Goal: Task Accomplishment & Management: Manage account settings

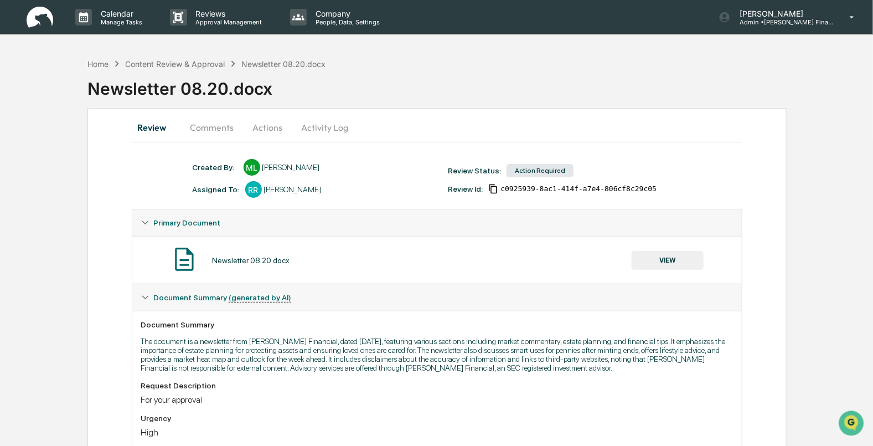
click at [660, 263] on button "VIEW" at bounding box center [667, 260] width 72 height 19
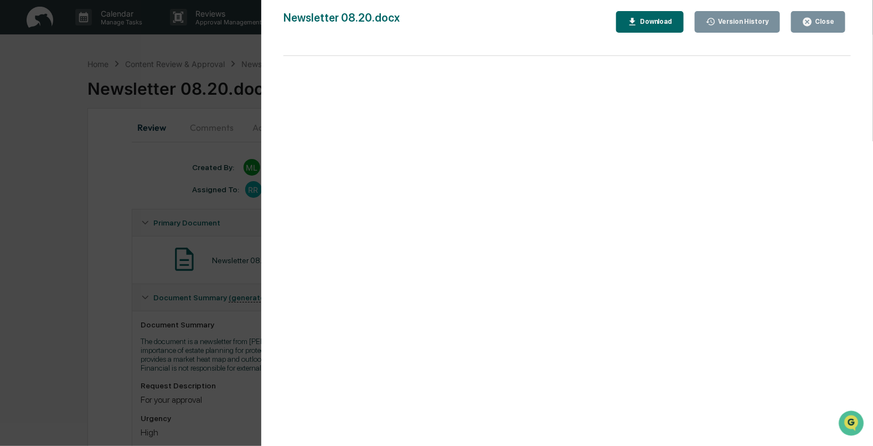
click at [805, 21] on icon "button" at bounding box center [807, 22] width 8 height 8
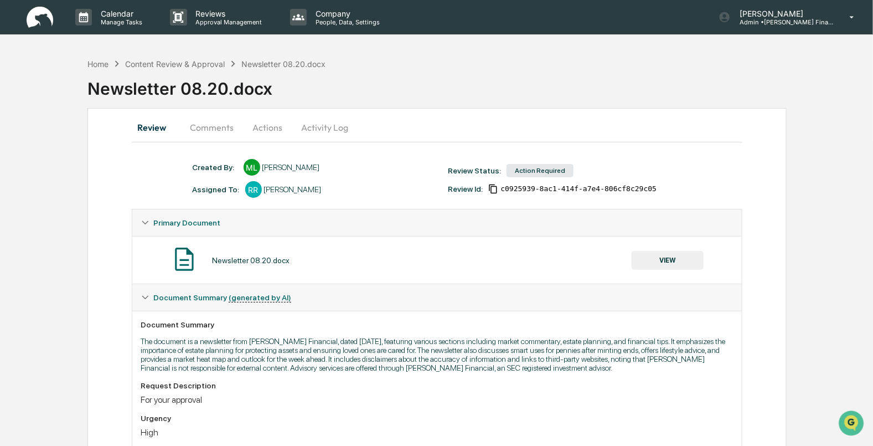
click at [217, 128] on button "Comments" at bounding box center [212, 127] width 61 height 27
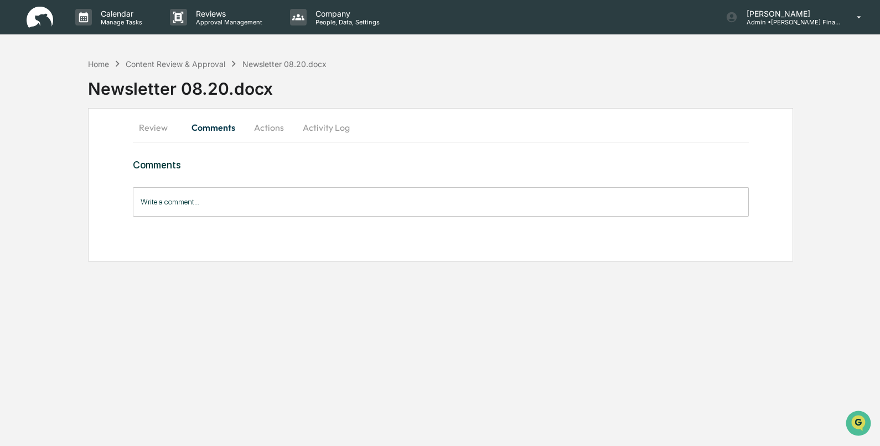
click at [271, 130] on button "Actions" at bounding box center [269, 127] width 50 height 27
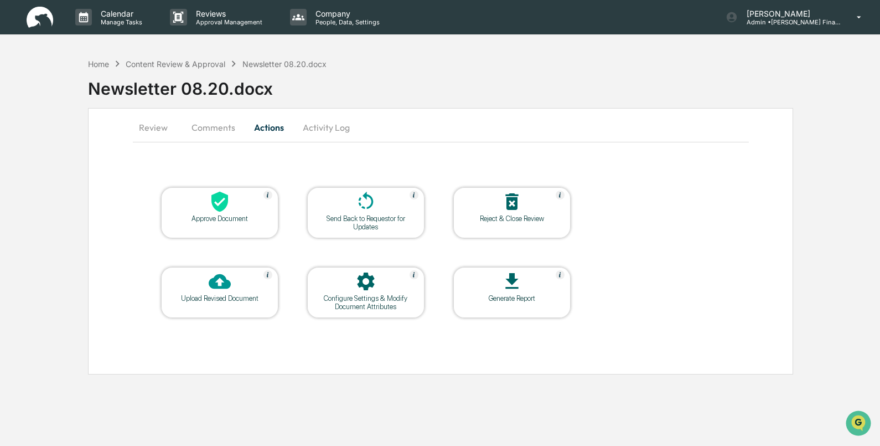
click at [314, 123] on button "Activity Log" at bounding box center [326, 127] width 65 height 27
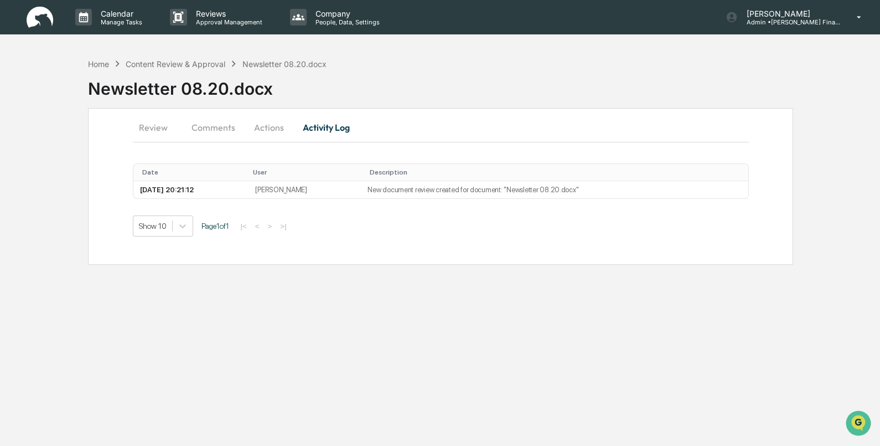
click at [224, 130] on button "Comments" at bounding box center [213, 127] width 61 height 27
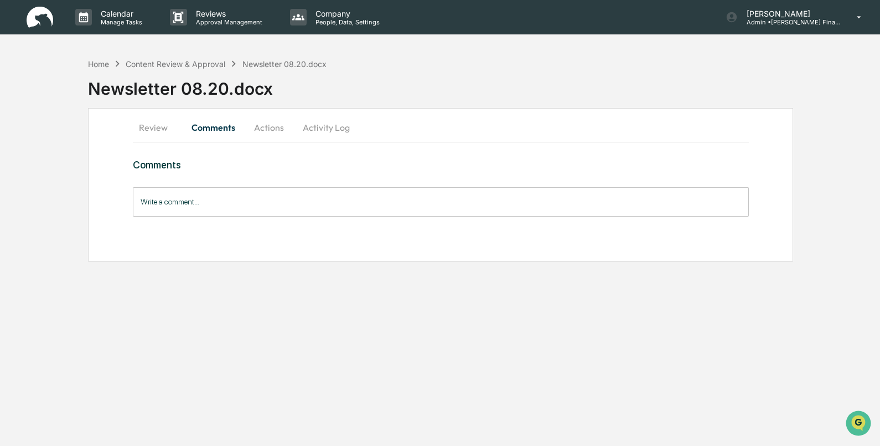
click at [197, 211] on input "Write a comment..." at bounding box center [441, 201] width 616 height 29
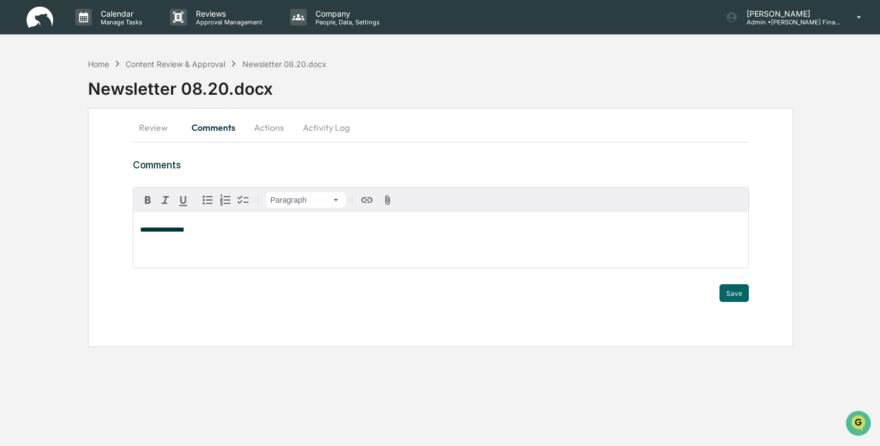
click at [262, 127] on button "Actions" at bounding box center [269, 127] width 50 height 27
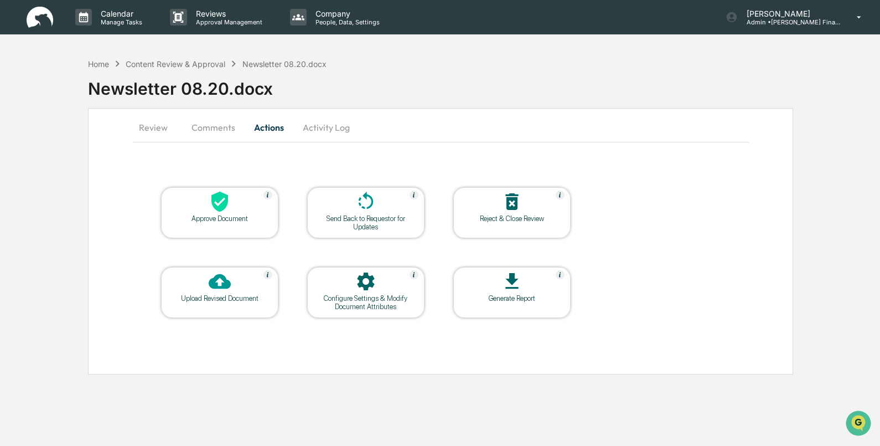
click at [207, 216] on div "Approve Document" at bounding box center [220, 218] width 100 height 8
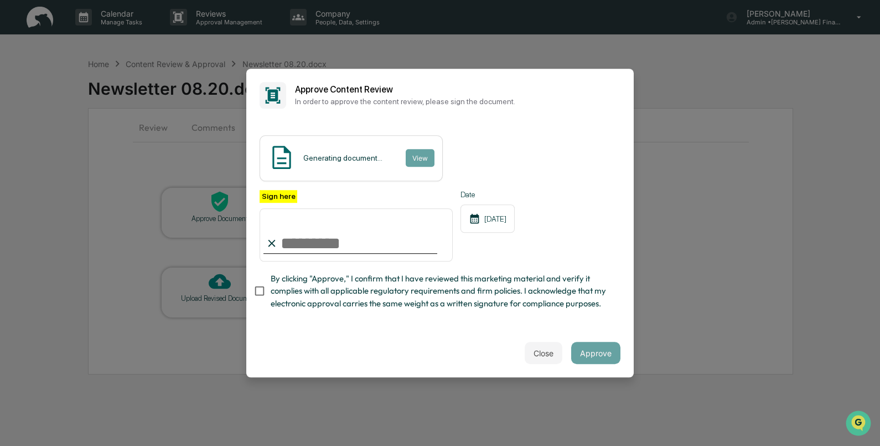
click at [305, 239] on input "Sign here" at bounding box center [356, 234] width 193 height 53
type input "**********"
click at [589, 356] on button "Approve" at bounding box center [595, 352] width 49 height 22
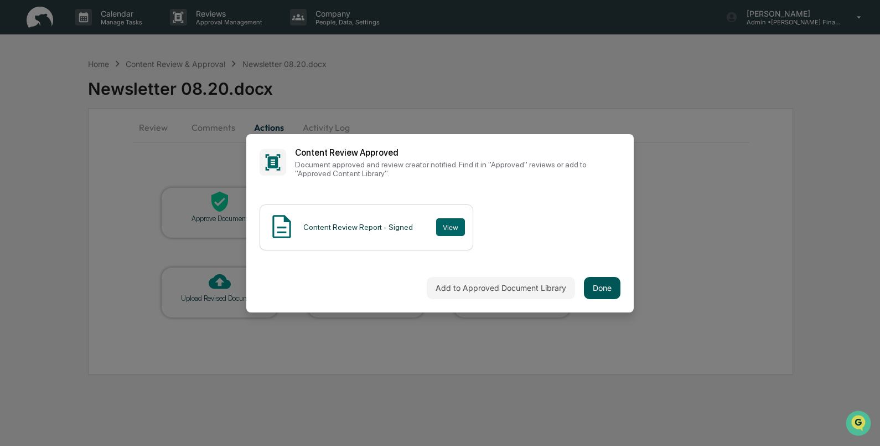
click at [600, 291] on button "Done" at bounding box center [602, 288] width 37 height 22
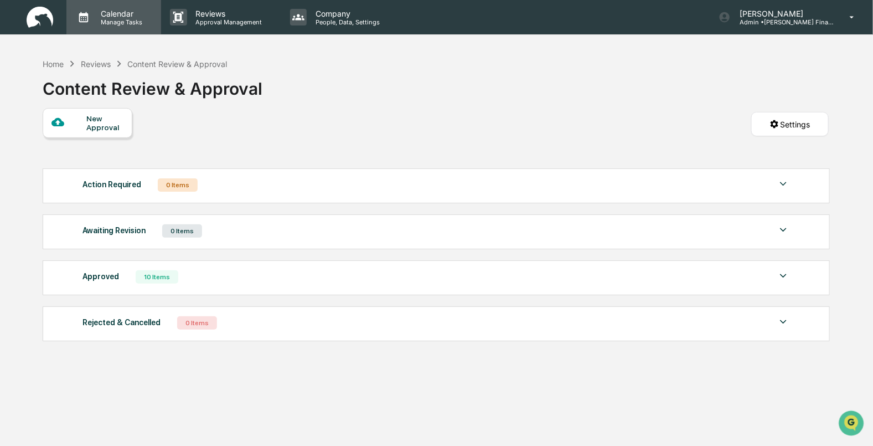
click at [92, 18] on p "Manage Tasks" at bounding box center [120, 22] width 56 height 8
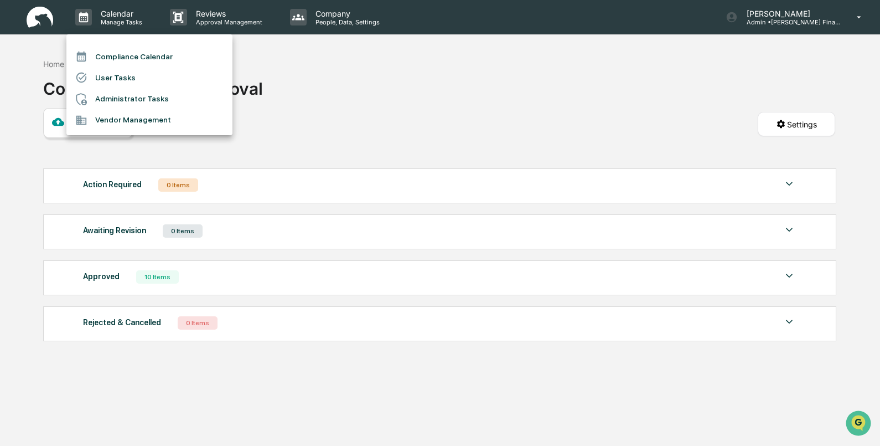
click at [115, 63] on li "Compliance Calendar" at bounding box center [149, 56] width 166 height 21
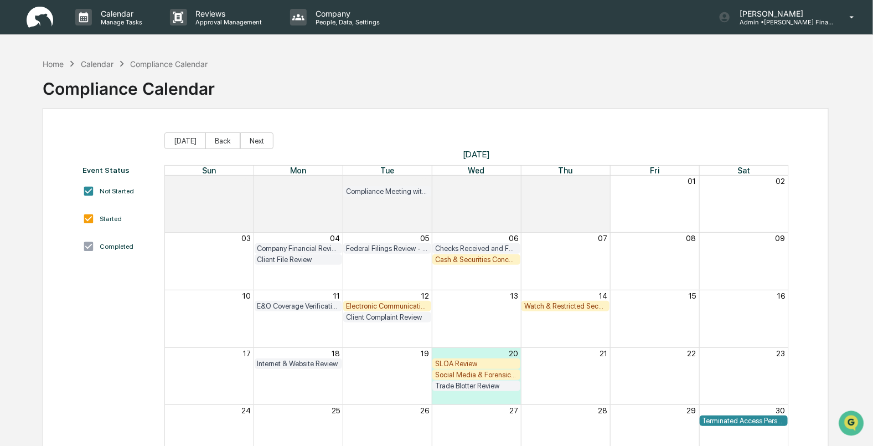
click at [547, 307] on div "Watch & Restricted Securities List" at bounding box center [565, 306] width 82 height 8
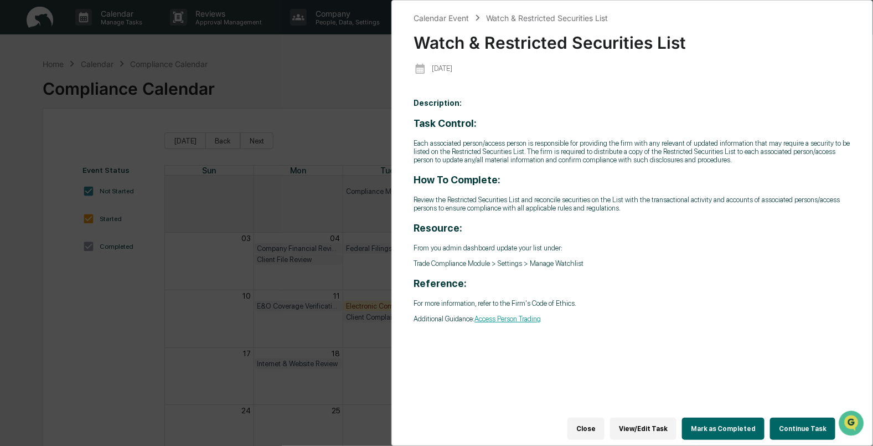
click at [726, 420] on button "Mark as Completed" at bounding box center [723, 428] width 82 height 22
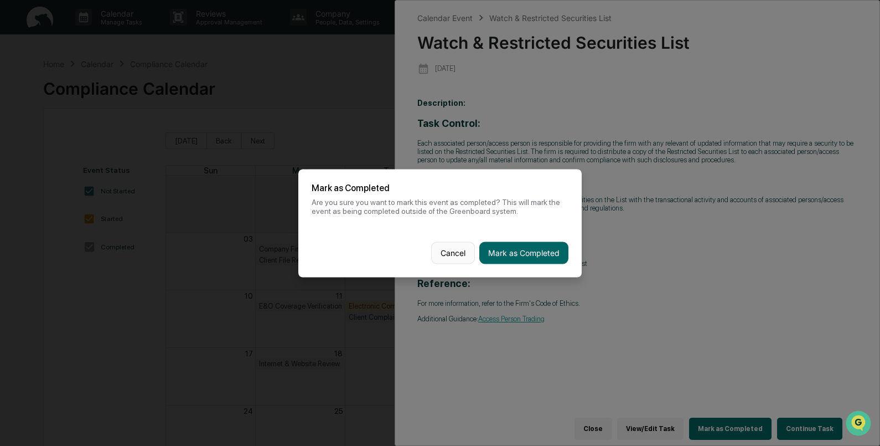
click at [433, 252] on button "Cancel" at bounding box center [453, 252] width 44 height 22
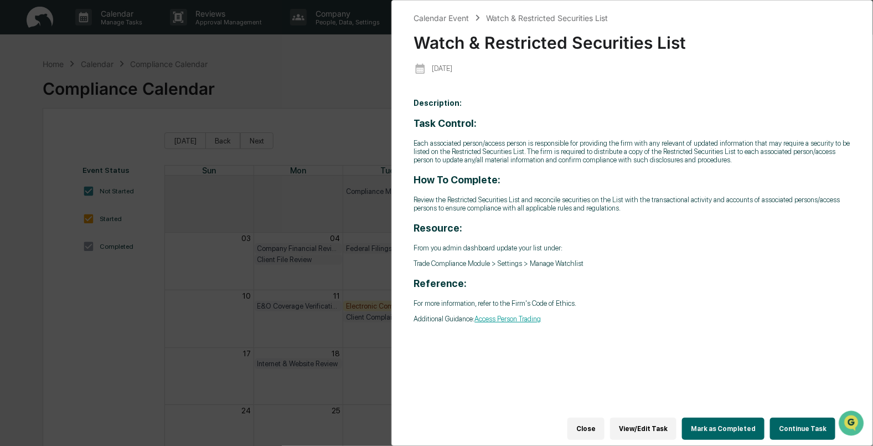
click at [806, 424] on button "Continue Task" at bounding box center [802, 428] width 65 height 22
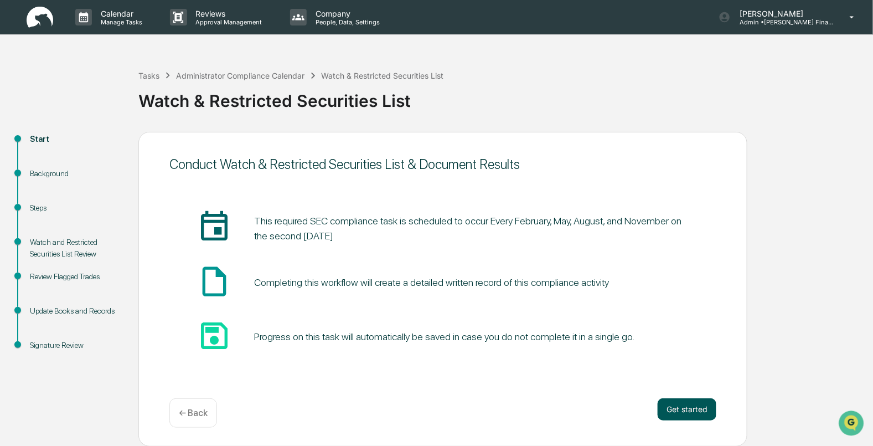
click at [692, 412] on button "Get started" at bounding box center [687, 409] width 59 height 22
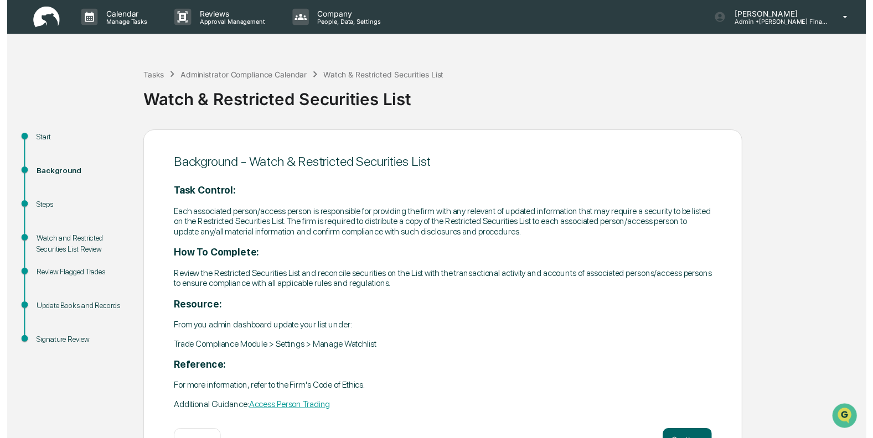
scroll to position [41, 0]
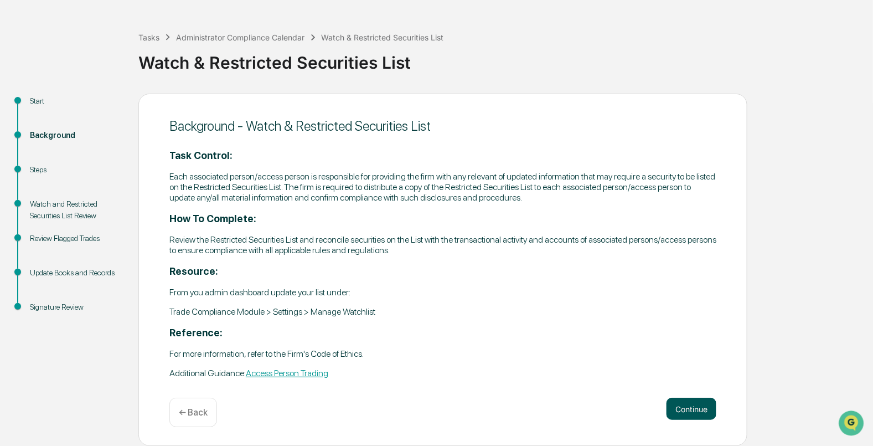
click at [706, 408] on button "Continue" at bounding box center [691, 408] width 50 height 22
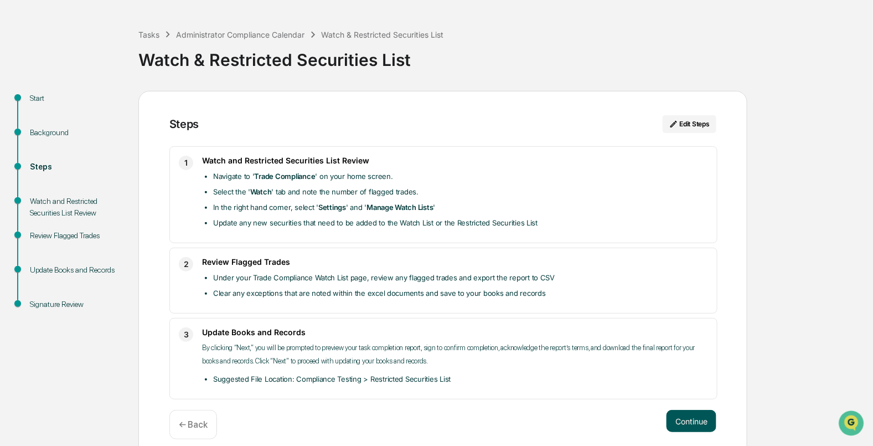
click at [706, 413] on button "Continue" at bounding box center [691, 421] width 50 height 22
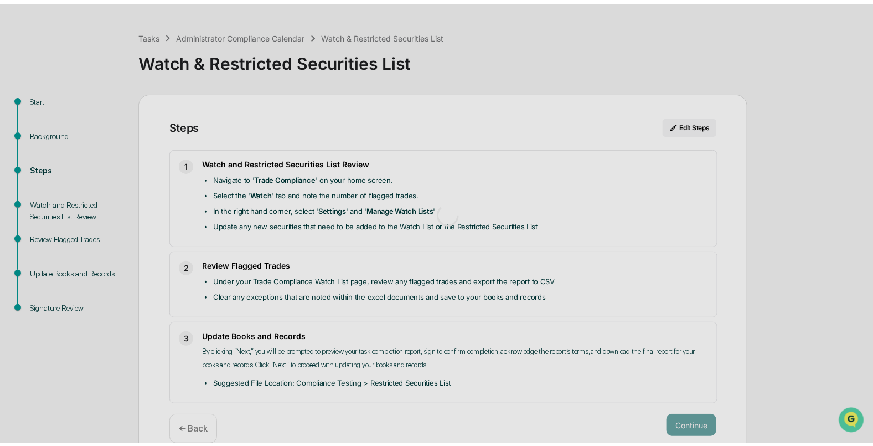
scroll to position [8, 0]
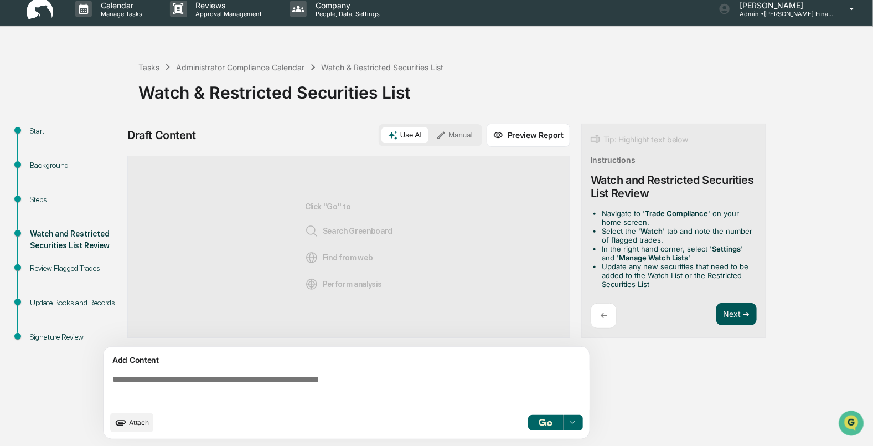
click at [722, 304] on button "Next ➔" at bounding box center [736, 314] width 40 height 23
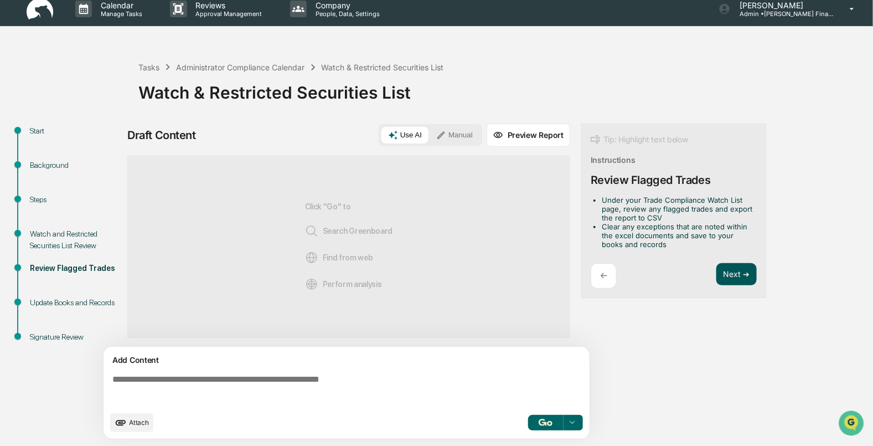
click at [725, 275] on button "Next ➔" at bounding box center [736, 274] width 40 height 23
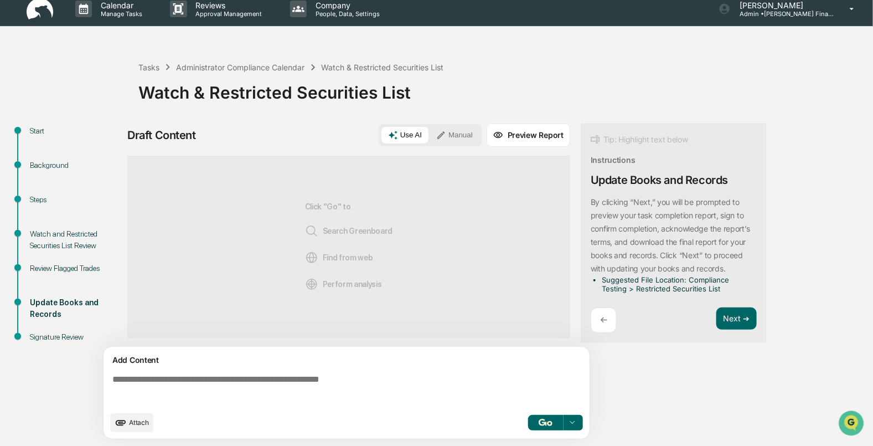
click at [608, 324] on div "←" at bounding box center [604, 320] width 26 height 26
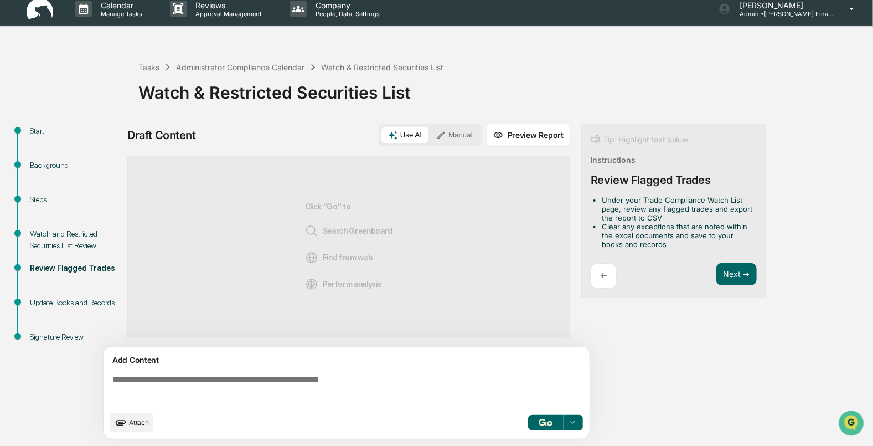
click at [598, 282] on div "←" at bounding box center [604, 276] width 26 height 26
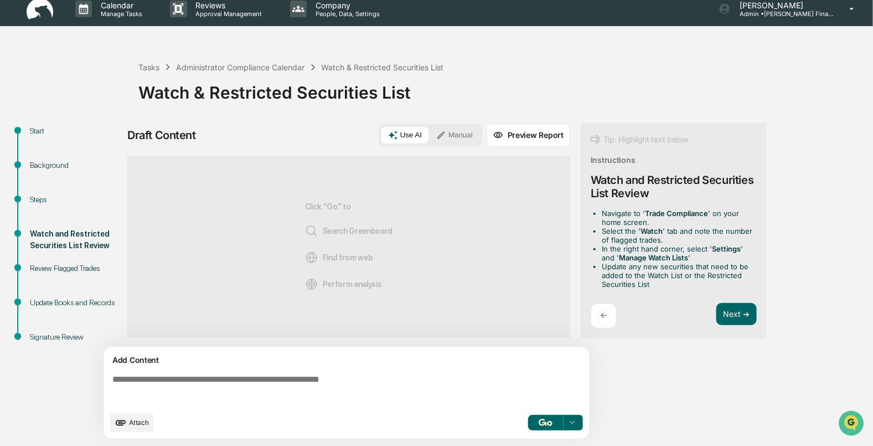
click at [604, 307] on div "←" at bounding box center [604, 316] width 26 height 26
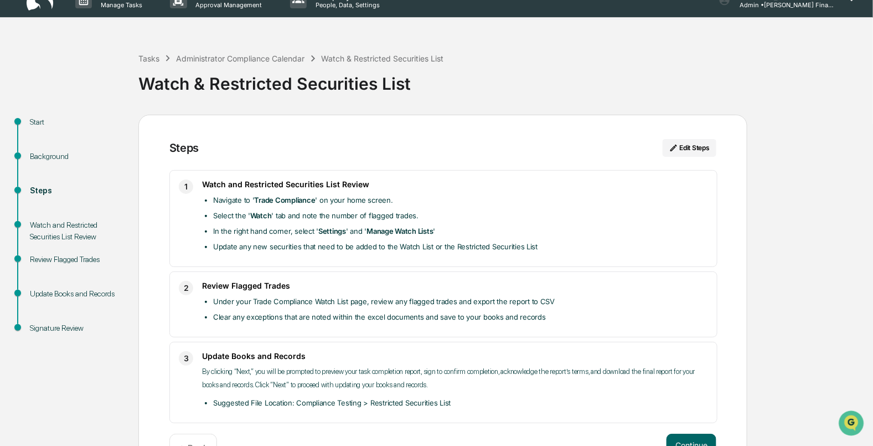
scroll to position [0, 0]
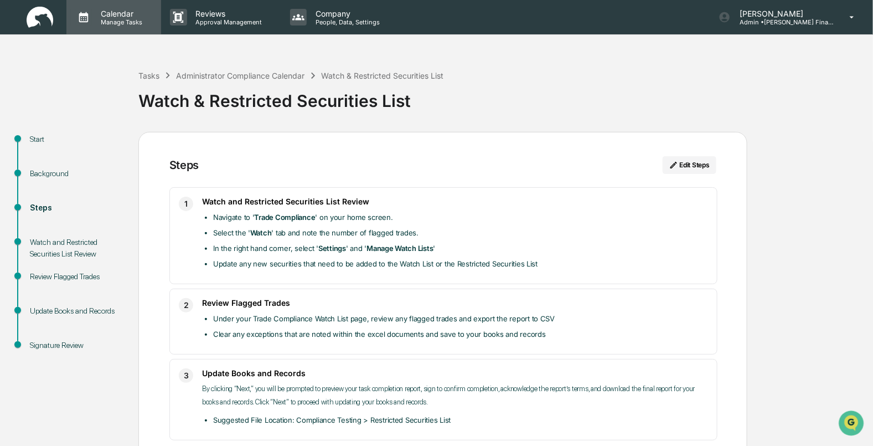
click at [102, 17] on p "Calendar" at bounding box center [120, 13] width 56 height 9
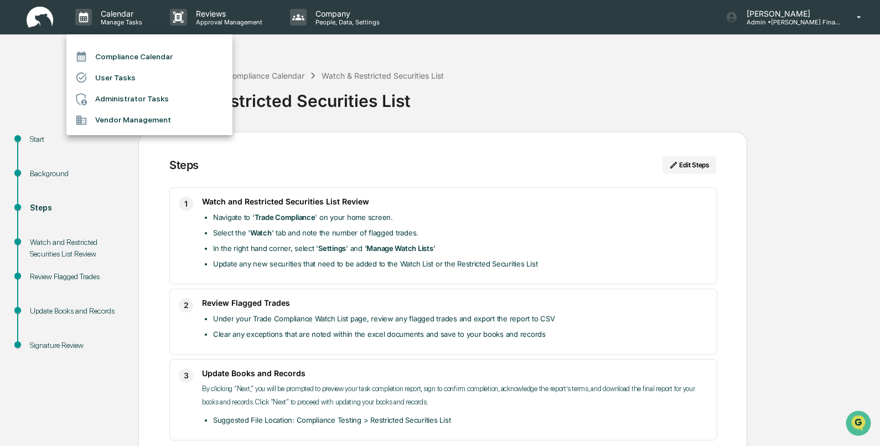
click at [36, 16] on div at bounding box center [440, 223] width 880 height 446
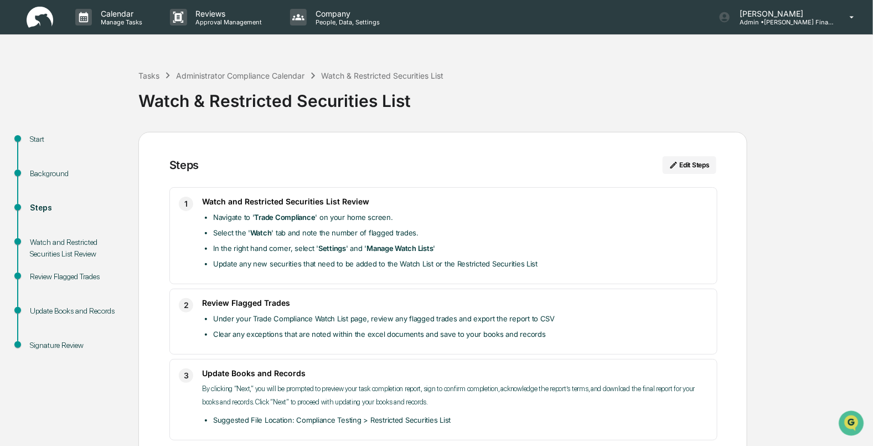
click at [36, 16] on img at bounding box center [40, 18] width 27 height 22
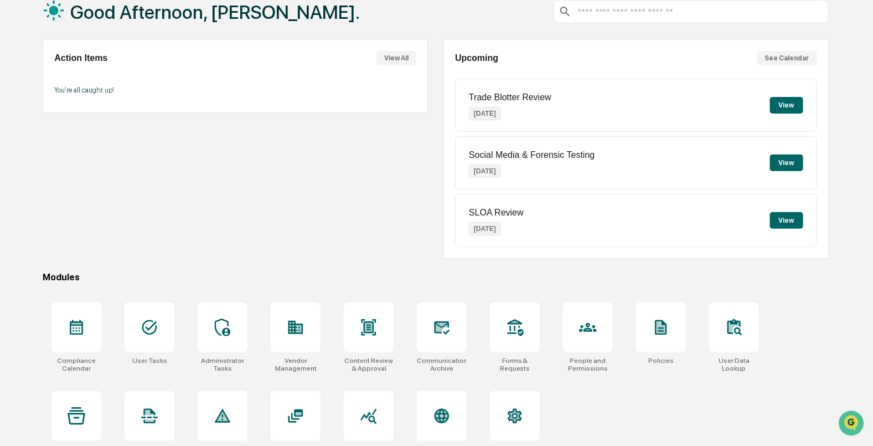
scroll to position [89, 0]
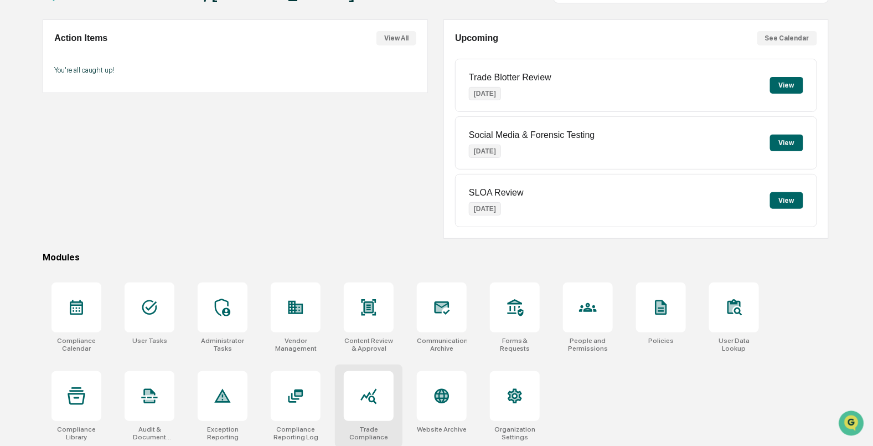
click at [359, 380] on div at bounding box center [369, 396] width 50 height 50
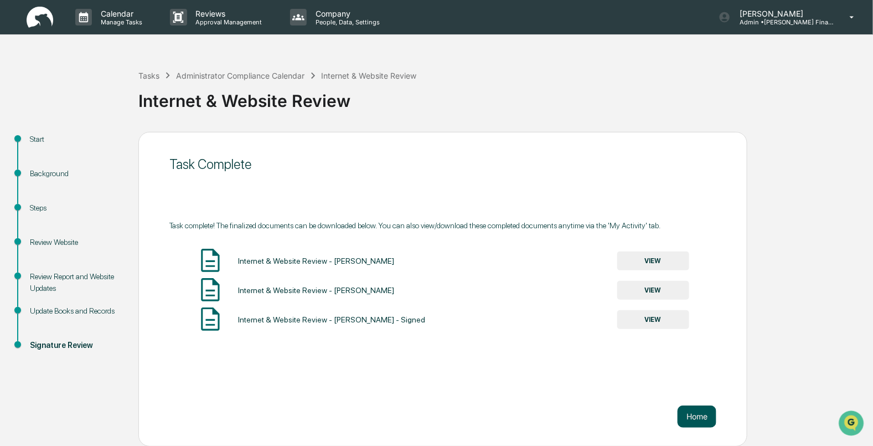
click at [687, 421] on button "Home" at bounding box center [696, 416] width 39 height 22
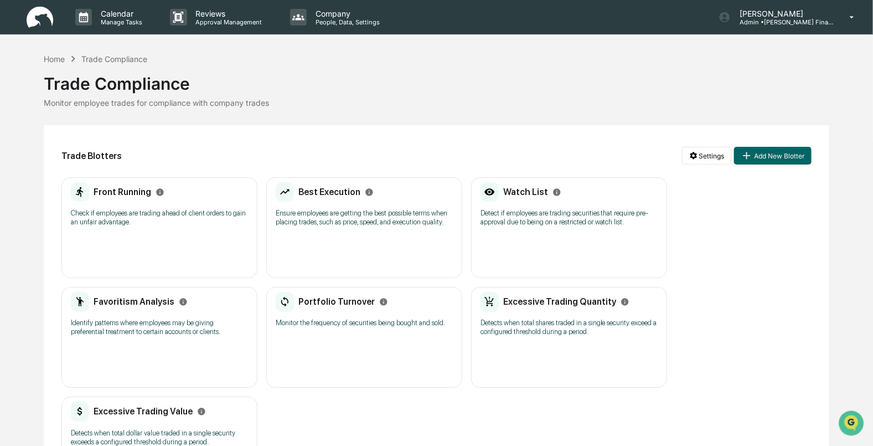
click at [519, 193] on h2 "Watch List" at bounding box center [525, 192] width 45 height 11
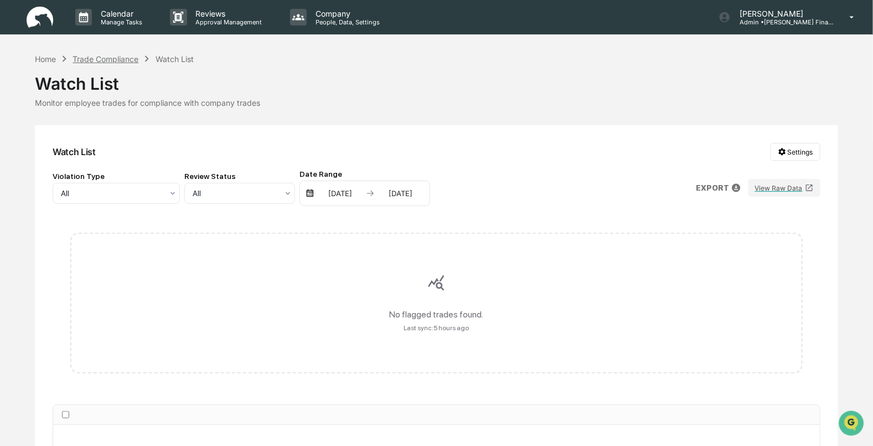
click at [100, 59] on div "Trade Compliance" at bounding box center [106, 58] width 66 height 9
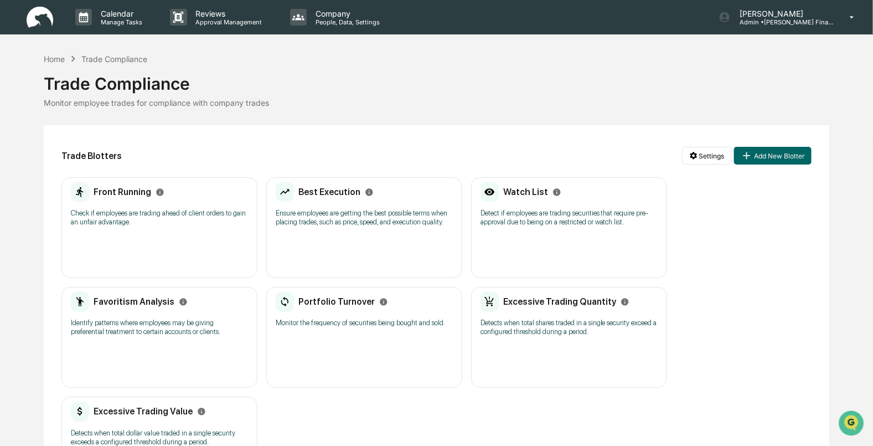
click at [307, 191] on h2 "Best Execution" at bounding box center [329, 192] width 62 height 11
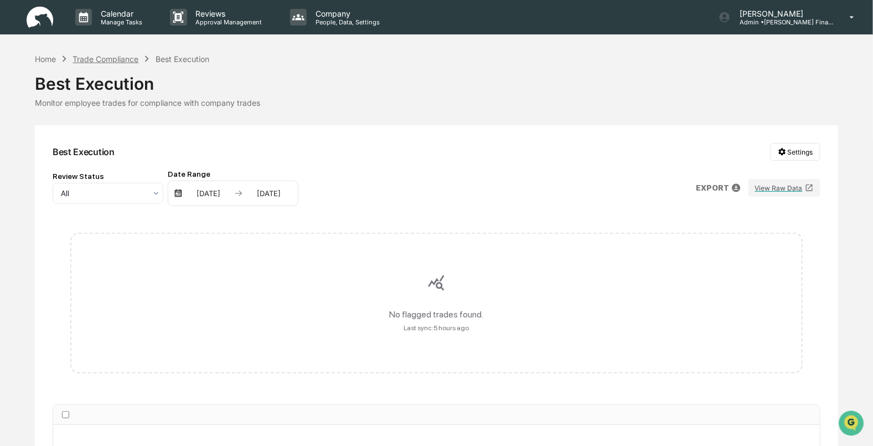
click at [118, 62] on div "Trade Compliance" at bounding box center [106, 58] width 66 height 9
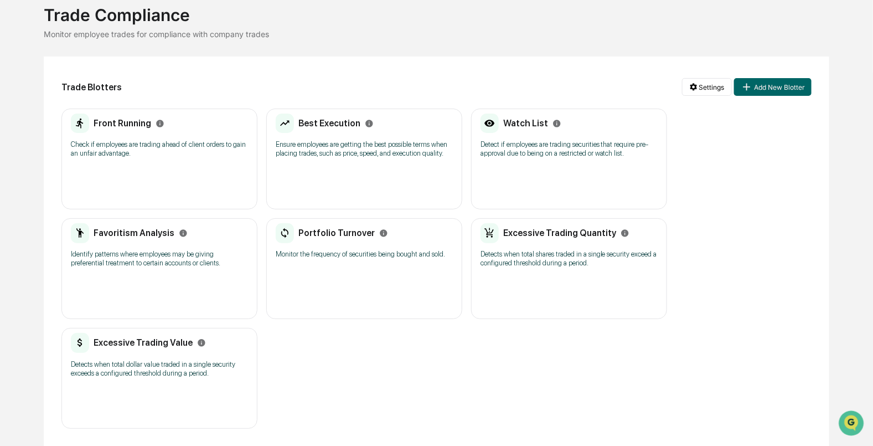
scroll to position [70, 0]
click at [118, 118] on h2 "Front Running" at bounding box center [123, 122] width 58 height 11
click at [152, 337] on h2 "Excessive Trading Value" at bounding box center [143, 342] width 99 height 11
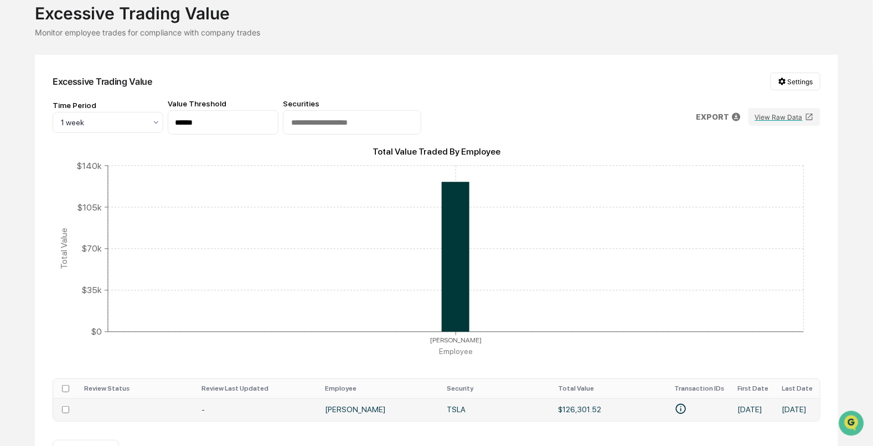
scroll to position [107, 0]
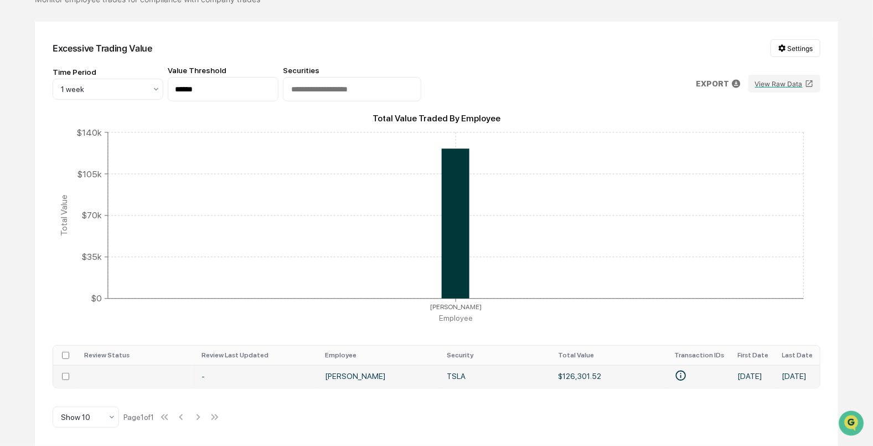
click at [446, 374] on td "TSLA" at bounding box center [495, 376] width 111 height 23
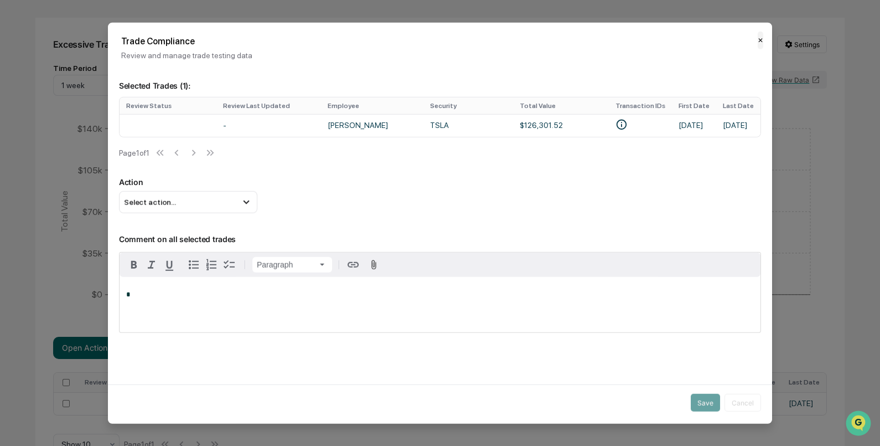
click at [758, 38] on button "✕" at bounding box center [761, 40] width 6 height 18
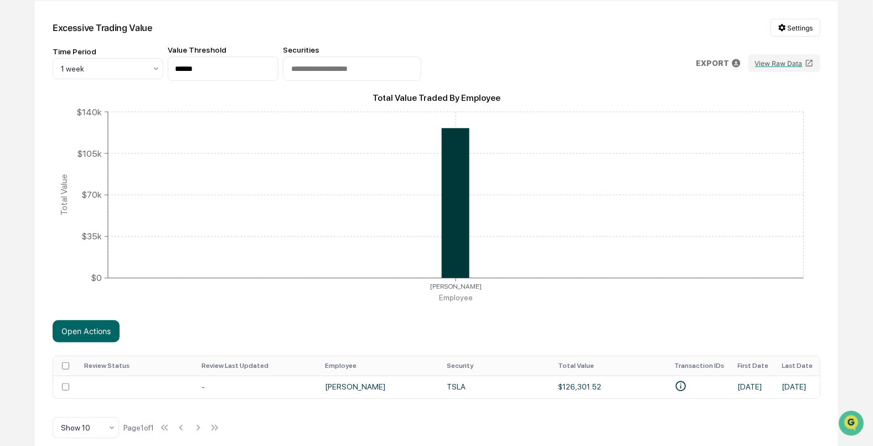
scroll to position [138, 0]
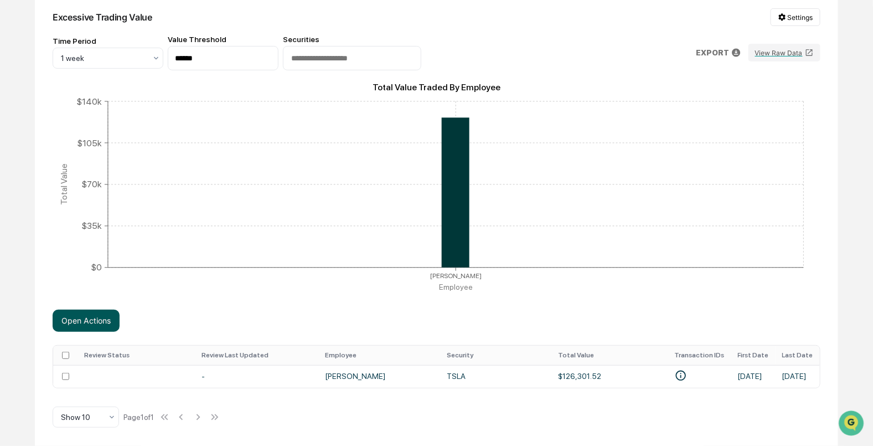
click at [84, 320] on button "Open Actions" at bounding box center [86, 320] width 67 height 22
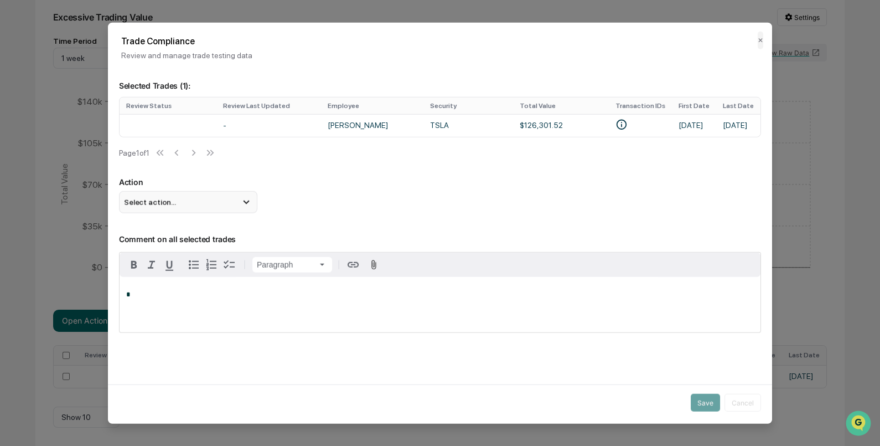
click at [248, 203] on icon at bounding box center [246, 202] width 12 height 12
click at [210, 243] on div "Mark Not Item of Interest" at bounding box center [188, 245] width 138 height 21
click at [691, 401] on button "Save" at bounding box center [705, 403] width 29 height 18
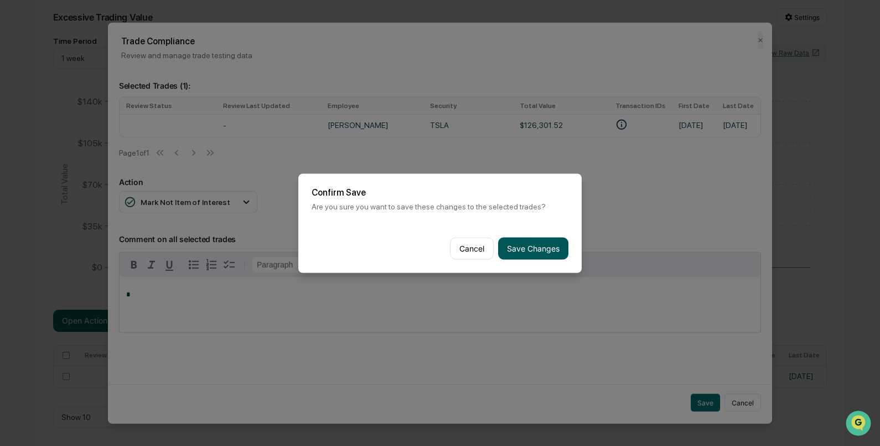
click at [545, 244] on button "Save Changes" at bounding box center [533, 248] width 70 height 22
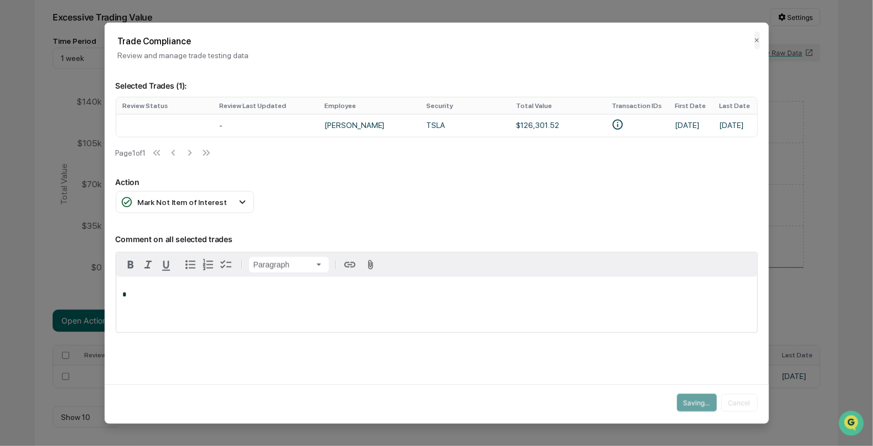
scroll to position [107, 0]
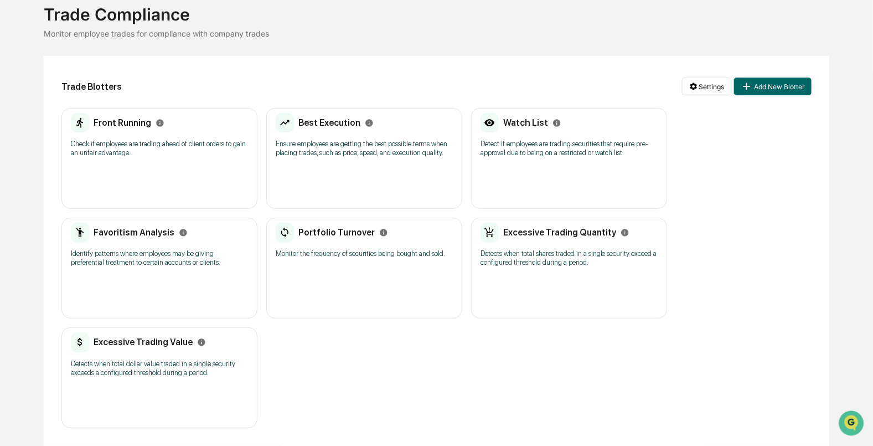
scroll to position [70, 0]
click at [122, 231] on h2 "Favoritism Analysis" at bounding box center [134, 232] width 81 height 11
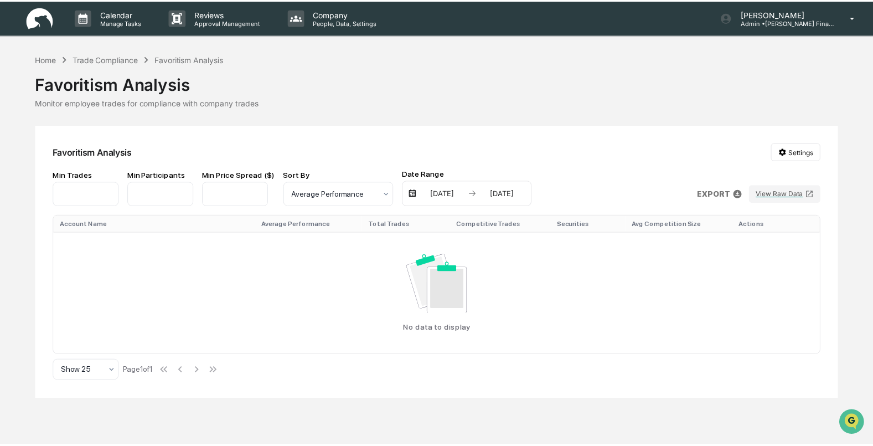
scroll to position [70, 0]
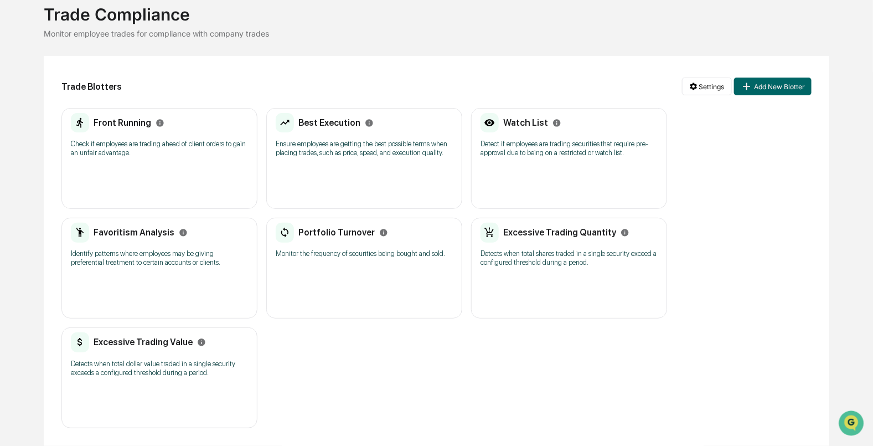
click at [122, 127] on div "Front Running" at bounding box center [118, 123] width 94 height 20
click at [329, 126] on h2 "Best Execution" at bounding box center [329, 122] width 62 height 11
click at [350, 231] on h2 "Portfolio Turnover" at bounding box center [336, 232] width 76 height 11
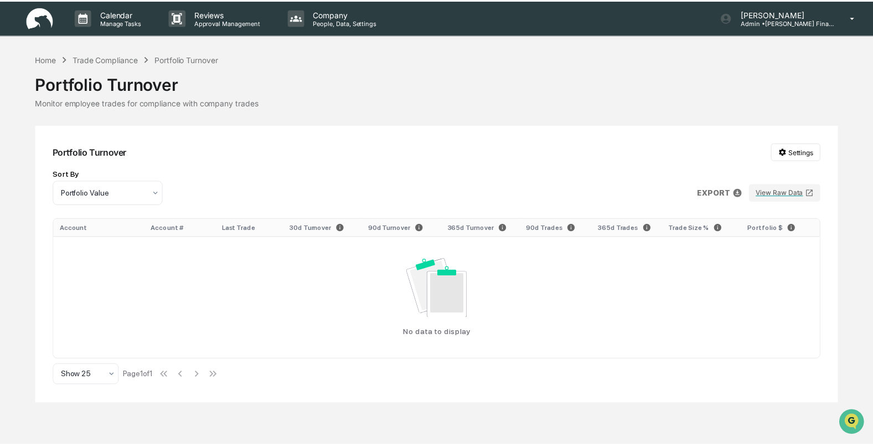
scroll to position [70, 0]
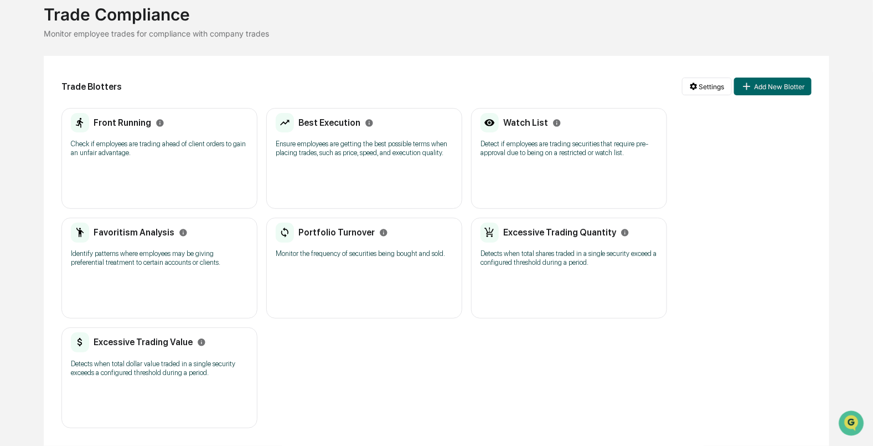
click at [519, 121] on h2 "Watch List" at bounding box center [525, 122] width 45 height 11
click at [534, 234] on h2 "Excessive Trading Quantity" at bounding box center [559, 232] width 113 height 11
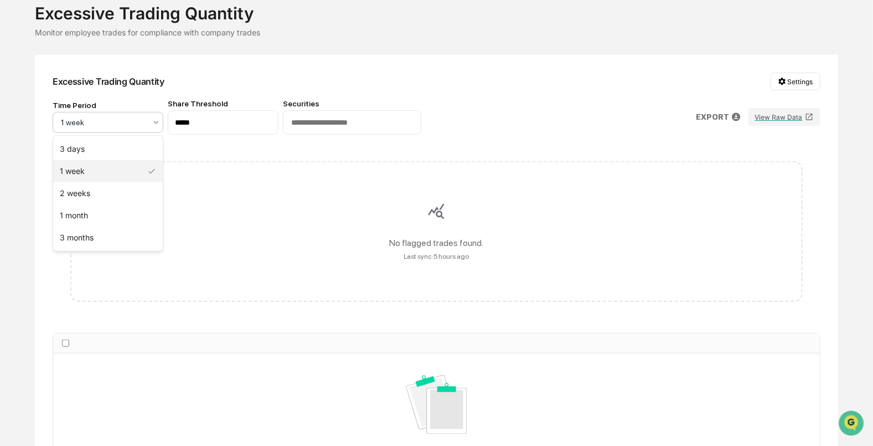
click at [151, 122] on div "1 week" at bounding box center [103, 122] width 96 height 15
click at [122, 227] on div "3 months" at bounding box center [108, 237] width 110 height 22
click at [363, 118] on input "text" at bounding box center [352, 122] width 124 height 11
click at [649, 108] on div "Time Period 3 months Share Threshold ***** Securities EXPORT View Raw Data" at bounding box center [437, 116] width 768 height 35
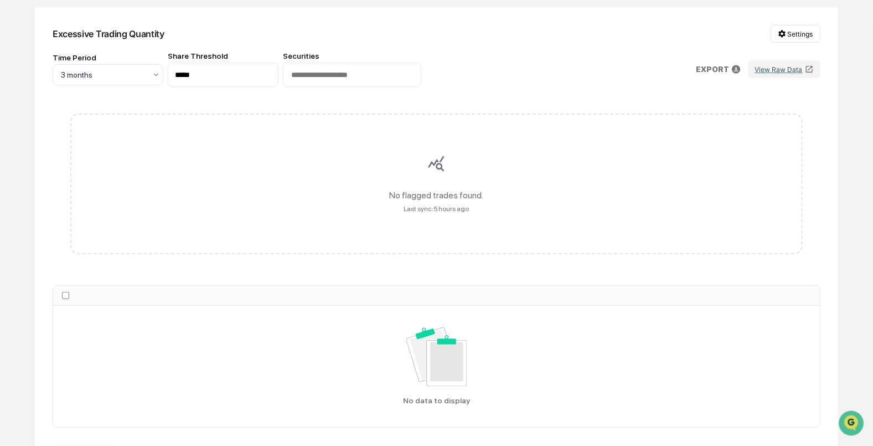
scroll to position [157, 0]
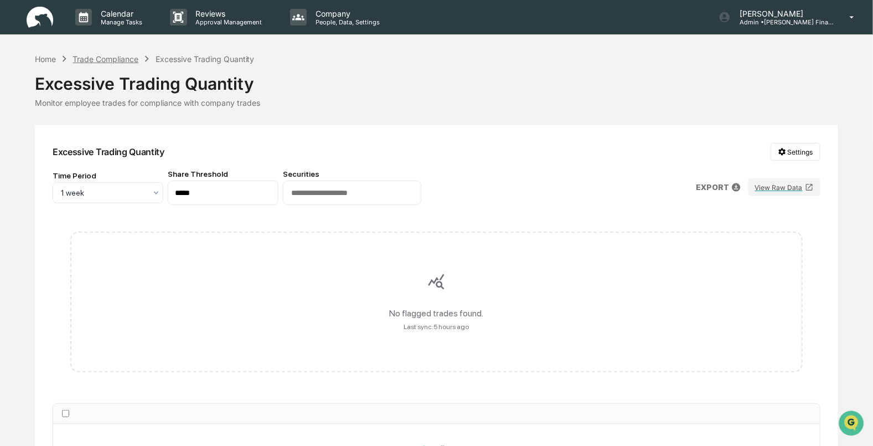
click at [93, 63] on div "Trade Compliance" at bounding box center [106, 58] width 66 height 9
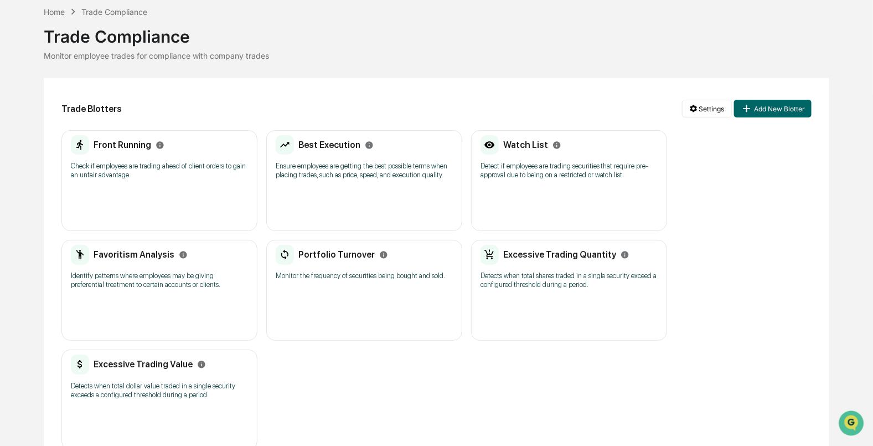
scroll to position [70, 0]
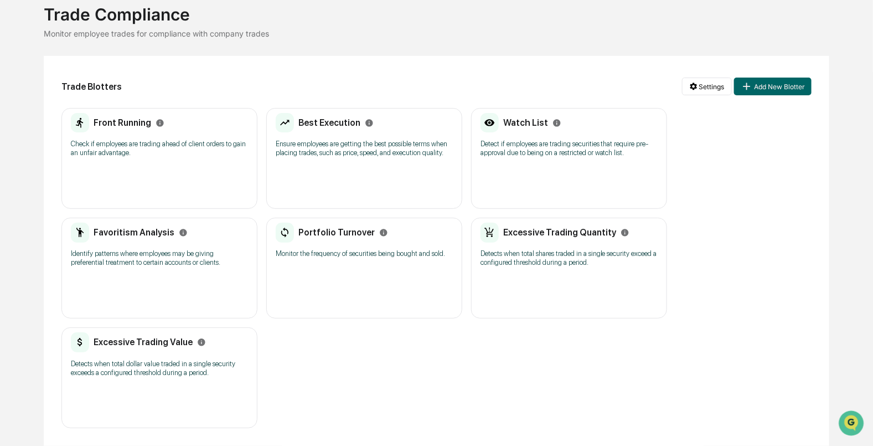
click at [151, 342] on h2 "Excessive Trading Value" at bounding box center [143, 342] width 99 height 11
click at [145, 345] on h2 "Excessive Trading Value" at bounding box center [143, 342] width 99 height 11
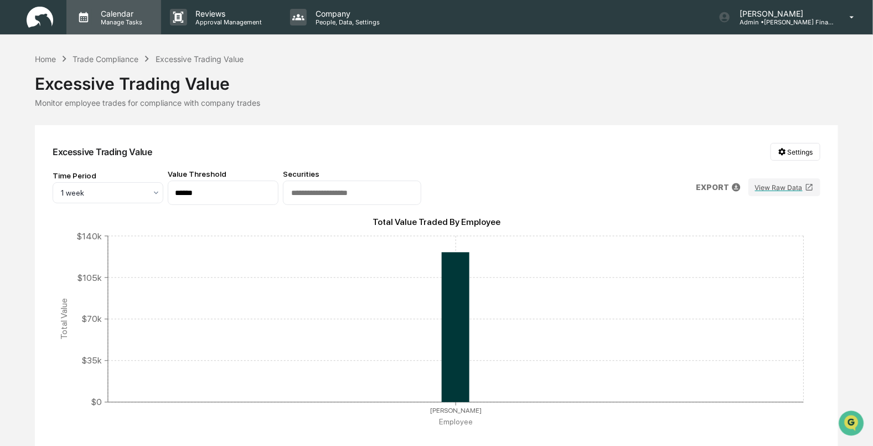
scroll to position [70, 0]
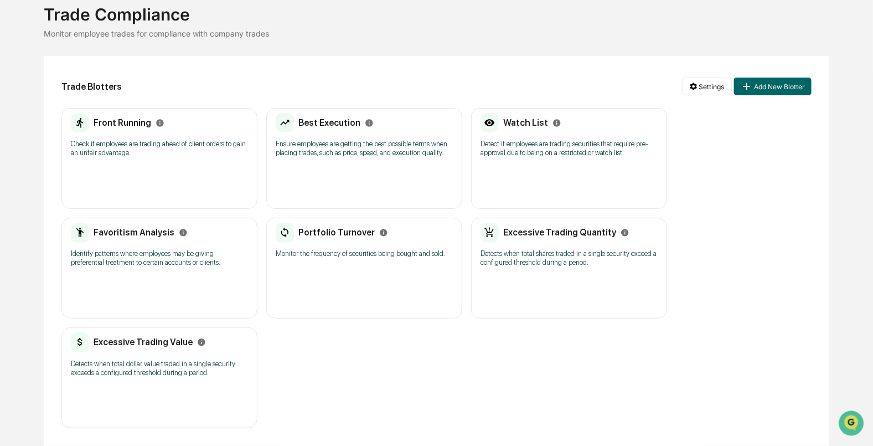
click at [198, 339] on icon "Info" at bounding box center [201, 341] width 7 height 7
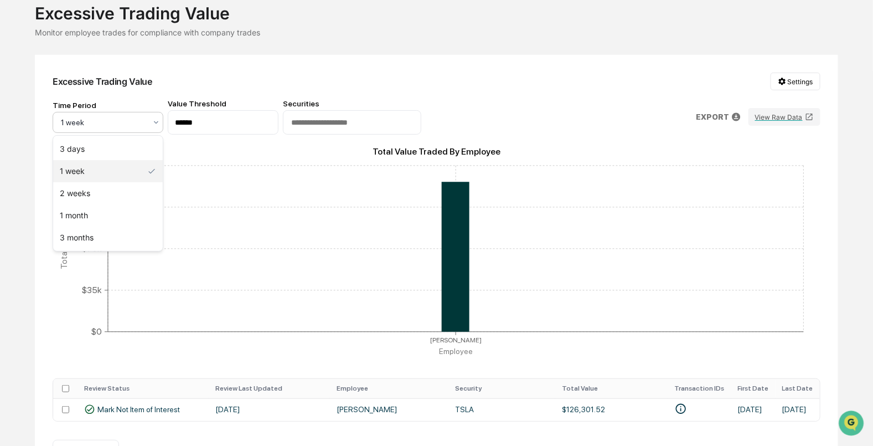
click at [123, 120] on div at bounding box center [103, 122] width 85 height 11
click at [111, 238] on div "3 months" at bounding box center [108, 237] width 110 height 22
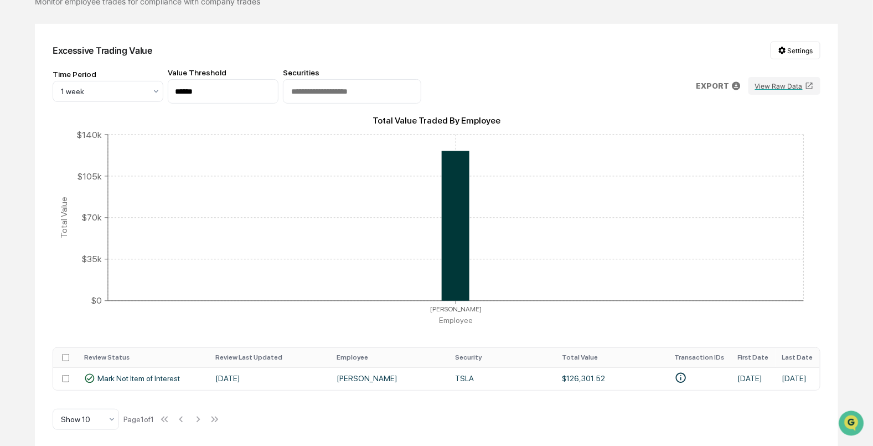
scroll to position [107, 0]
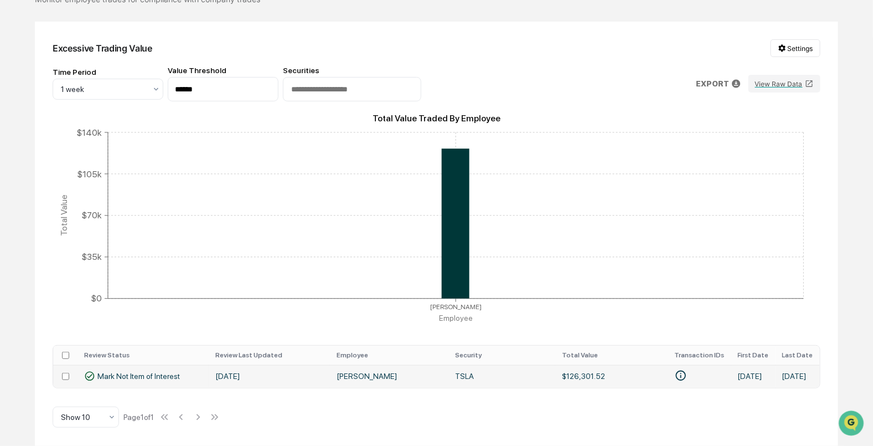
click at [136, 376] on span "Mark Not Item of Interest" at bounding box center [138, 375] width 82 height 9
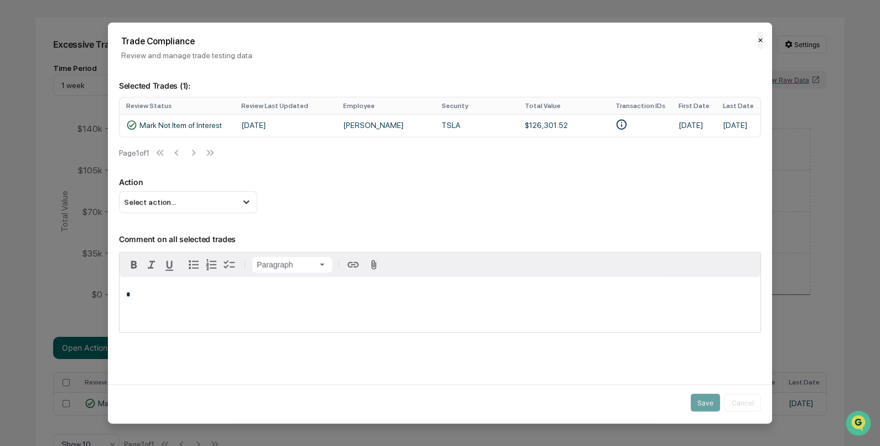
click at [758, 40] on button "✕" at bounding box center [761, 40] width 6 height 18
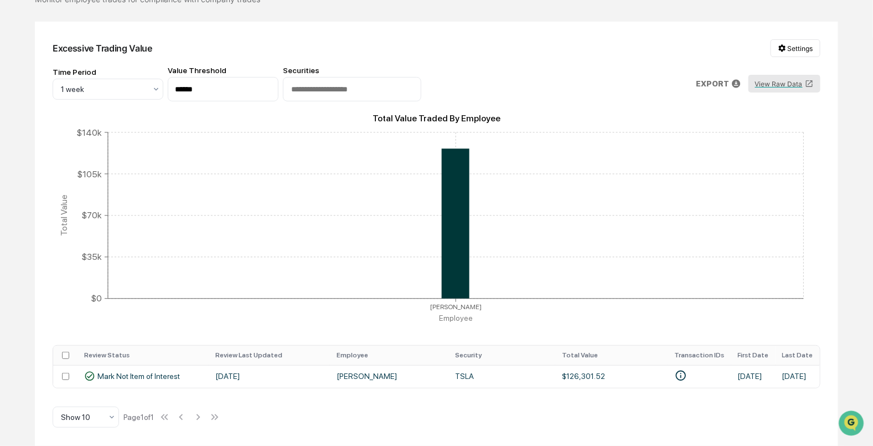
click at [762, 81] on button "View Raw Data" at bounding box center [784, 84] width 72 height 18
click at [252, 86] on input "******" at bounding box center [223, 89] width 111 height 24
click at [543, 86] on div "Time Period 1 week Value Threshold ****** Securities EXPORT View Raw Data" at bounding box center [437, 83] width 768 height 35
drag, startPoint x: 183, startPoint y: 90, endPoint x: 174, endPoint y: 91, distance: 8.9
click at [174, 91] on input "******" at bounding box center [223, 89] width 111 height 24
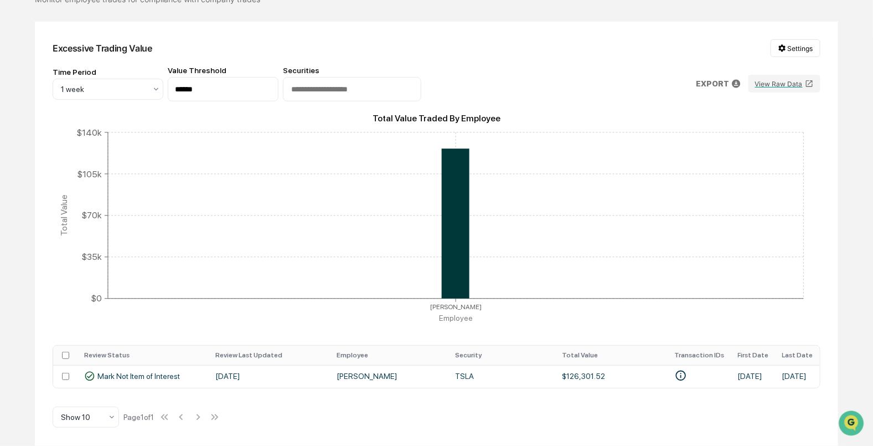
type input "******"
click at [242, 59] on div "Excessive Trading Value Settings Time Period 1 week Value Threshold ****** Secu…" at bounding box center [436, 234] width 803 height 424
click at [161, 44] on div "Excessive Trading Value Settings" at bounding box center [437, 48] width 768 height 18
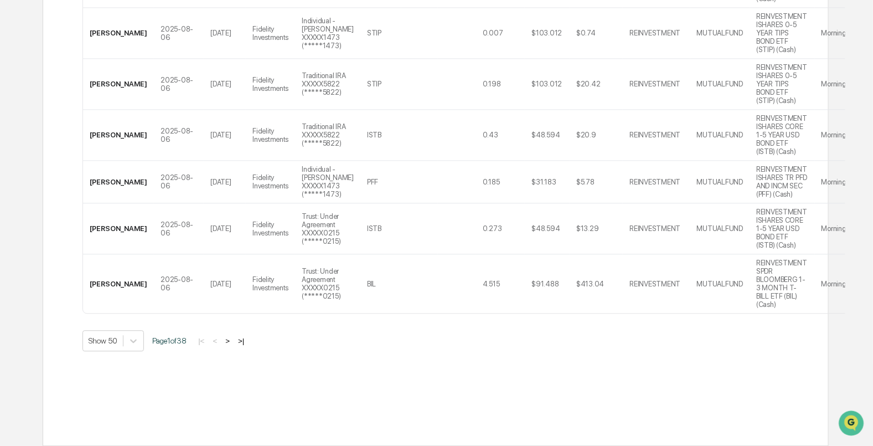
scroll to position [2931, 0]
click at [247, 341] on button ">|" at bounding box center [241, 340] width 13 height 9
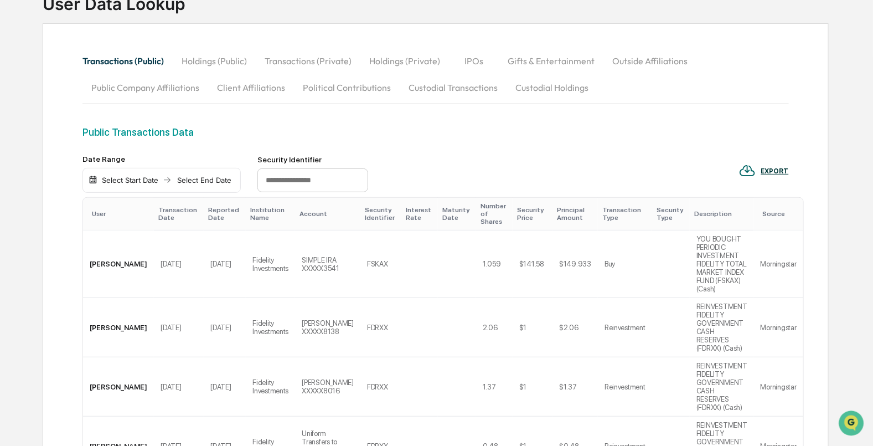
scroll to position [1120, 0]
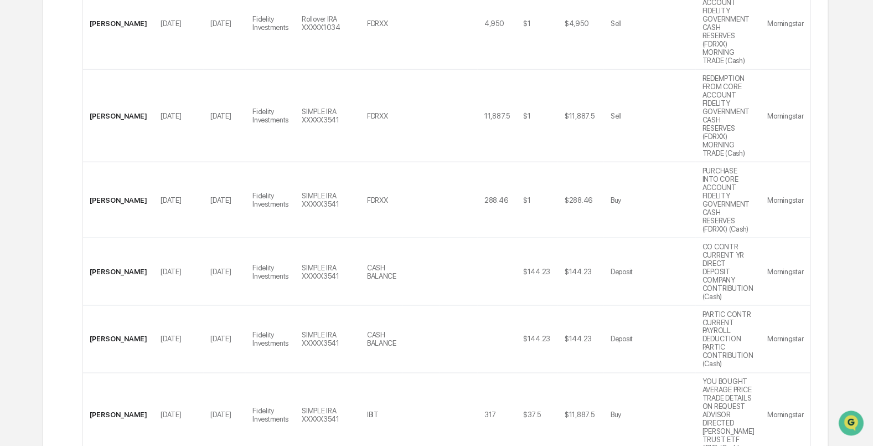
scroll to position [2396, 0]
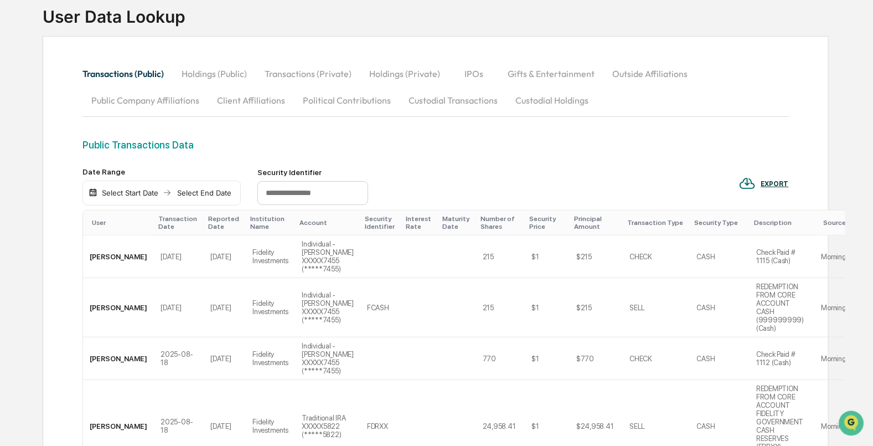
scroll to position [0, 0]
